Goal: Find contact information: Find contact information

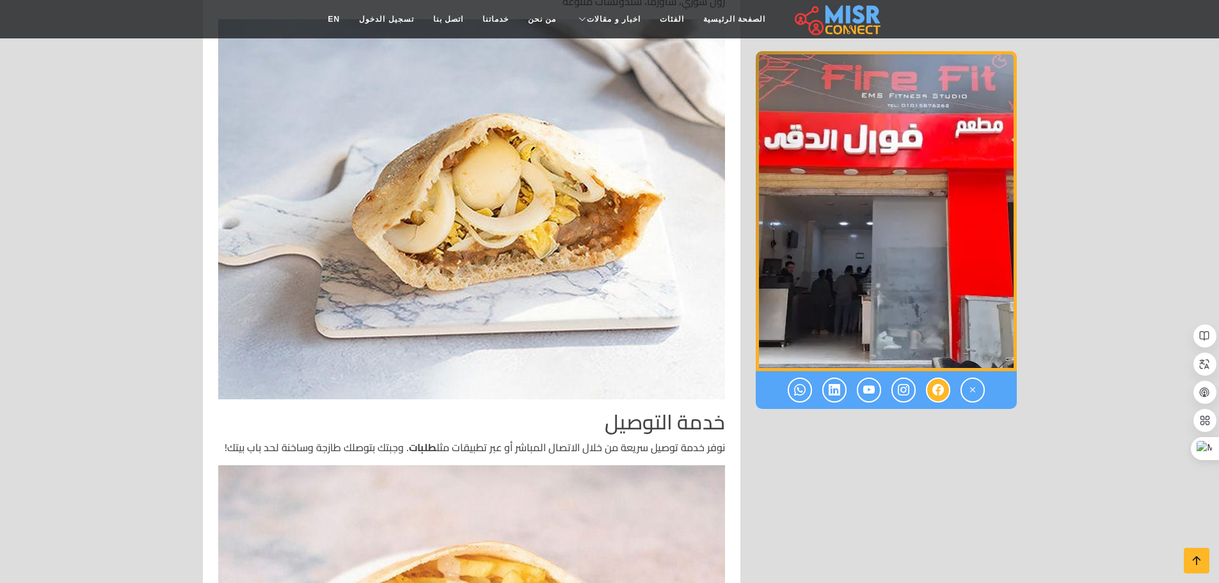
scroll to position [1600, 0]
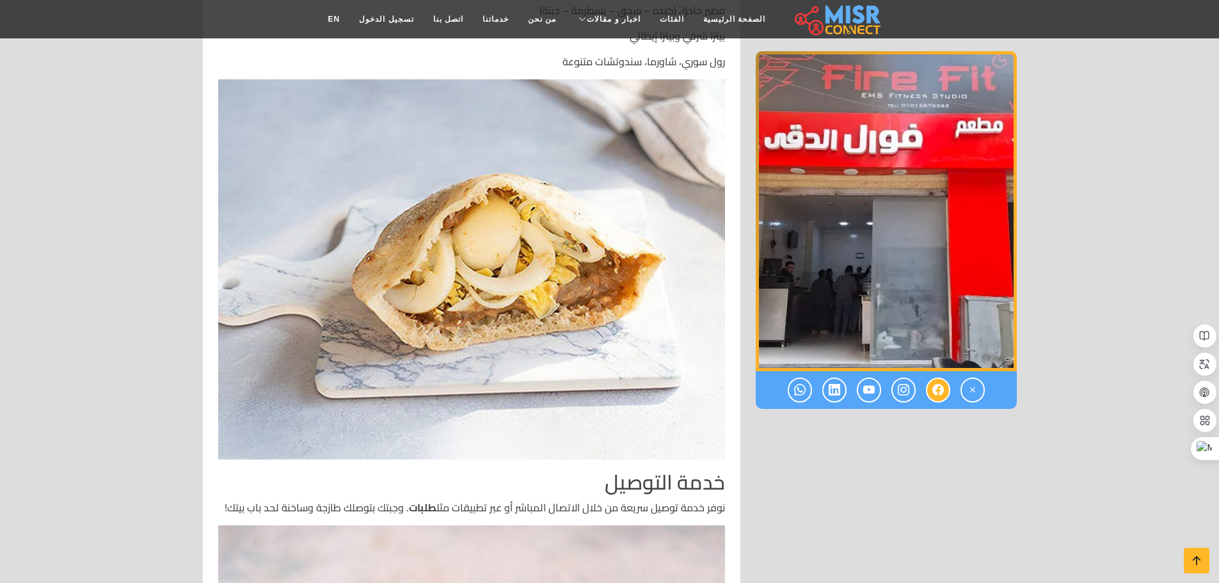
click at [935, 393] on icon at bounding box center [938, 389] width 12 height 21
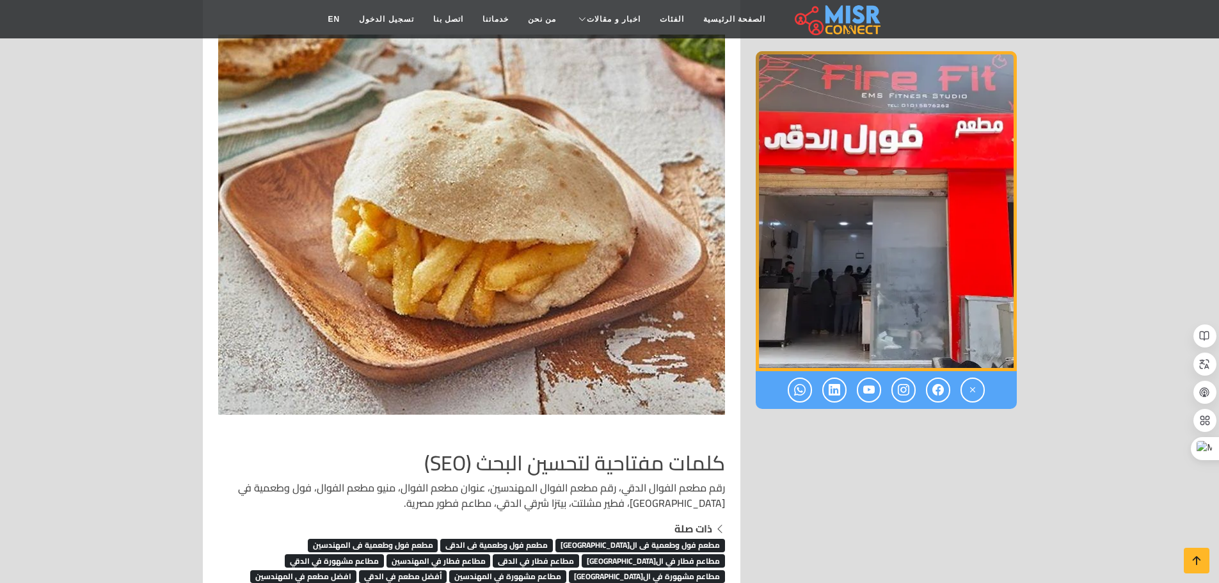
scroll to position [2880, 0]
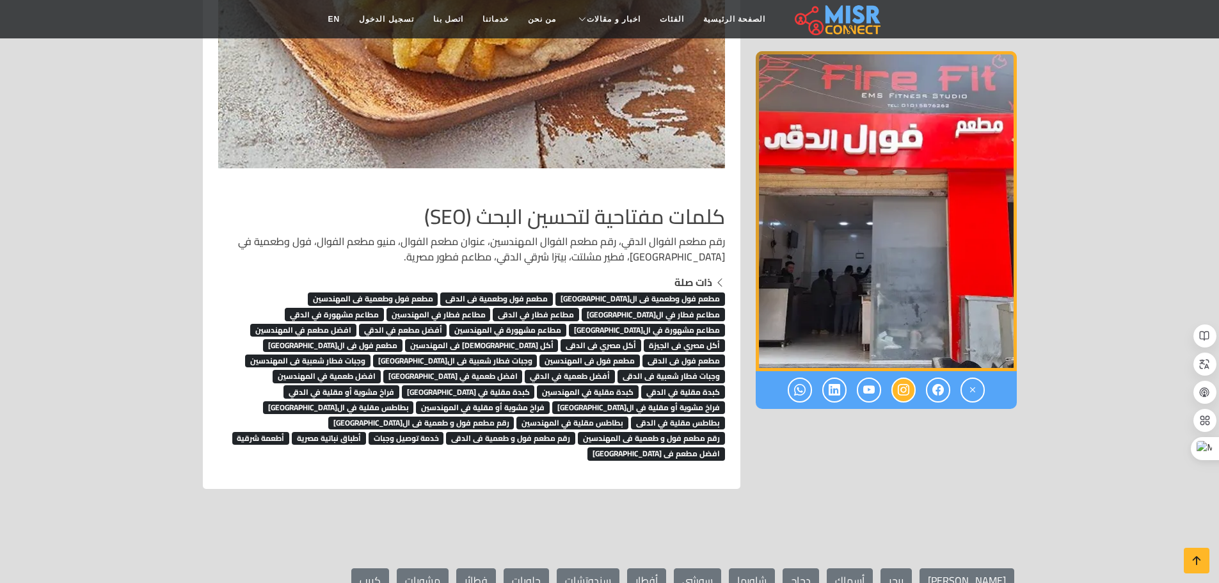
click at [910, 386] on link at bounding box center [903, 390] width 24 height 25
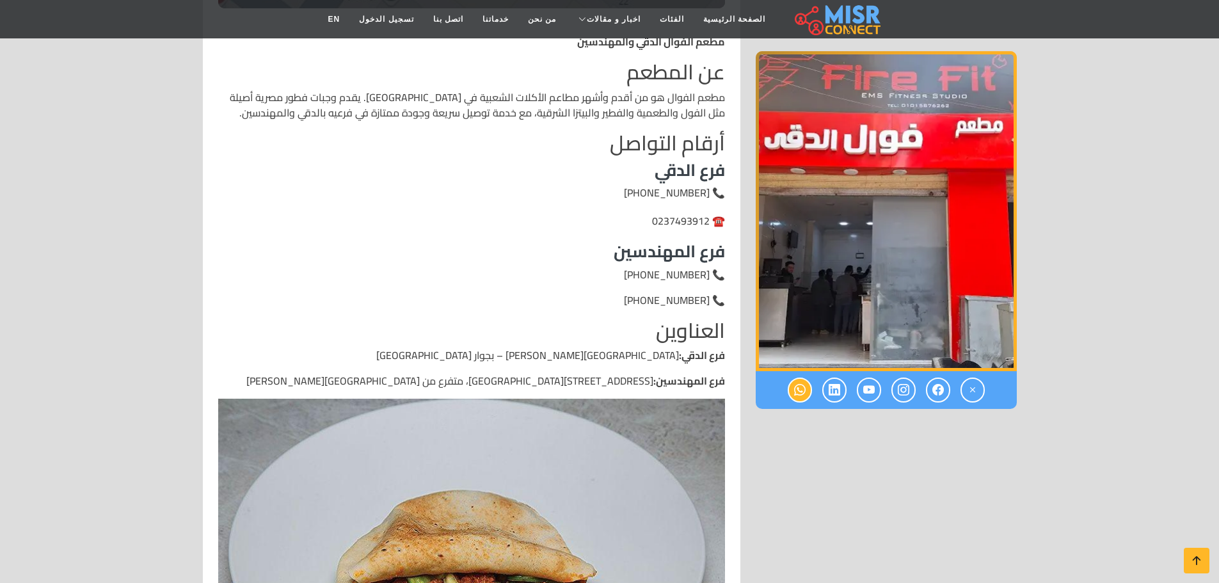
scroll to position [896, 0]
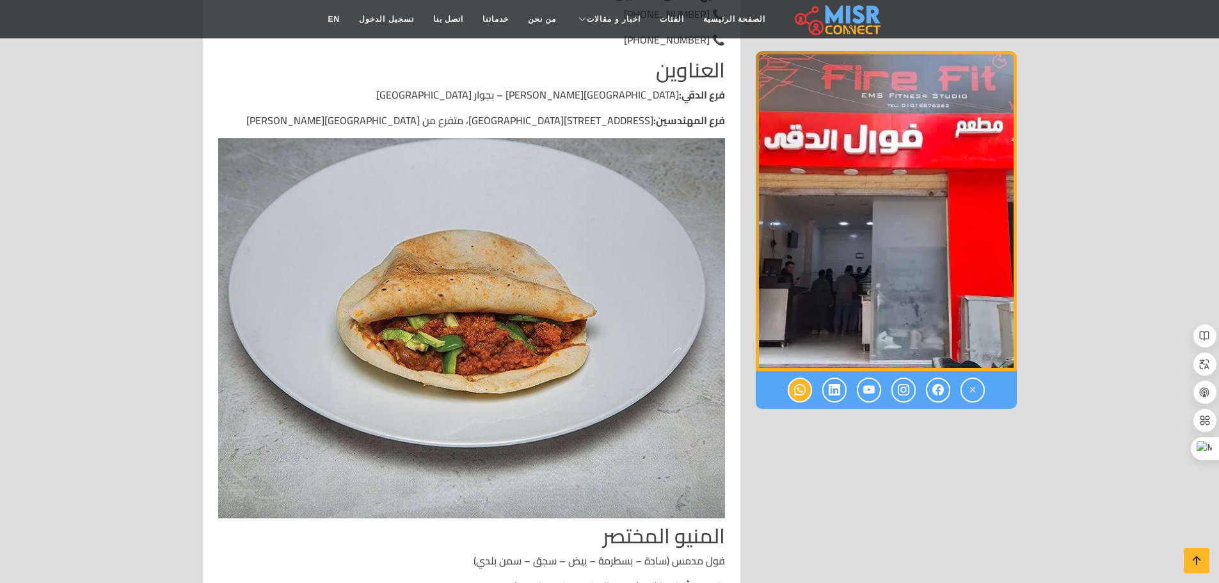
click at [797, 394] on icon at bounding box center [800, 389] width 12 height 21
